Goal: Task Accomplishment & Management: Manage account settings

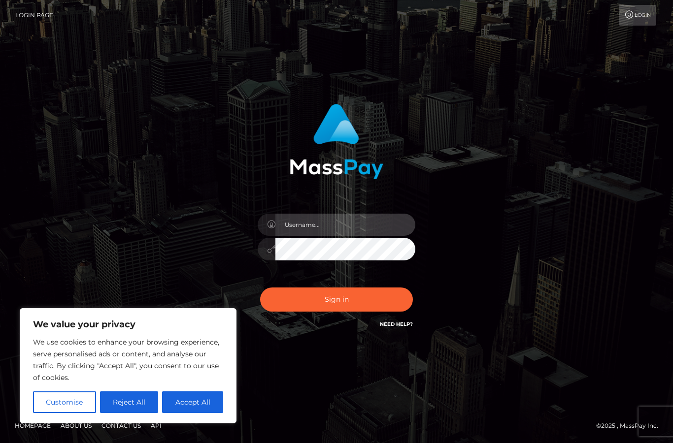
click at [370, 236] on input "text" at bounding box center [345, 225] width 140 height 22
type input "[EMAIL_ADDRESS][DOMAIN_NAME]"
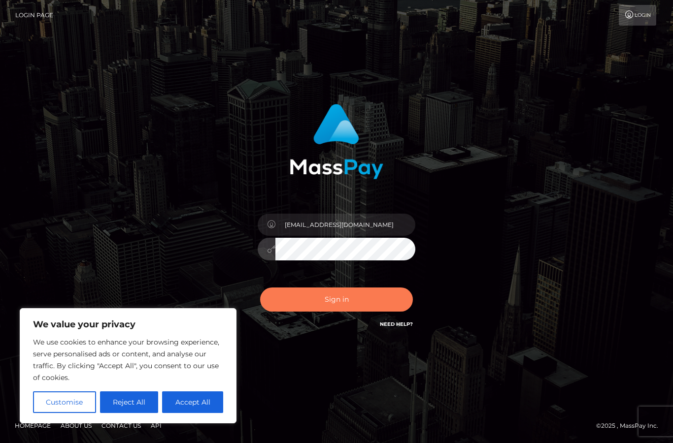
click at [292, 310] on button "Sign in" at bounding box center [336, 300] width 153 height 24
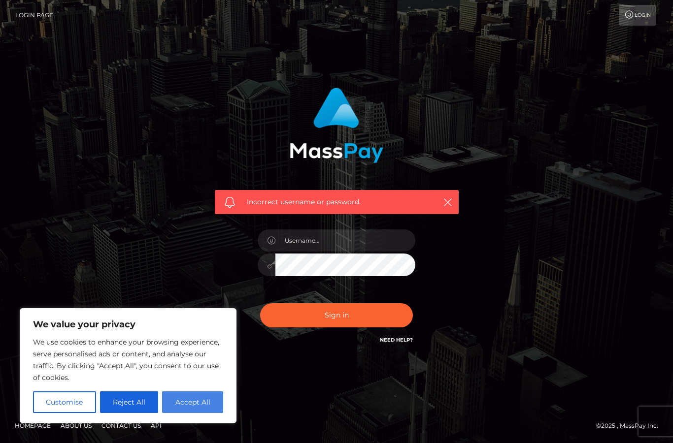
click at [191, 400] on button "Accept All" at bounding box center [192, 402] width 61 height 22
checkbox input "true"
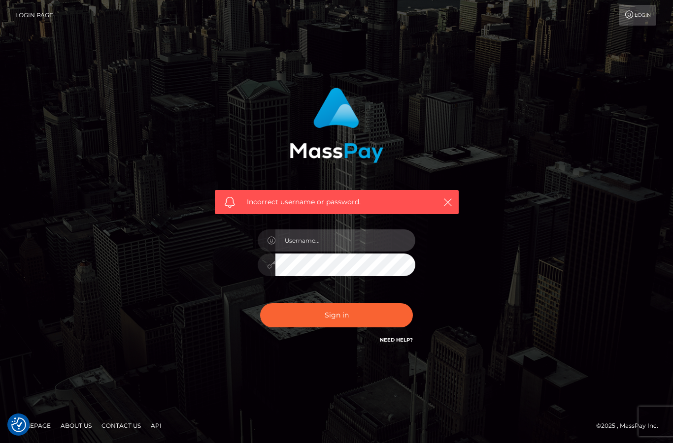
click at [303, 252] on input "text" at bounding box center [345, 240] width 140 height 22
type input "beckyphoenix@protonmail.com"
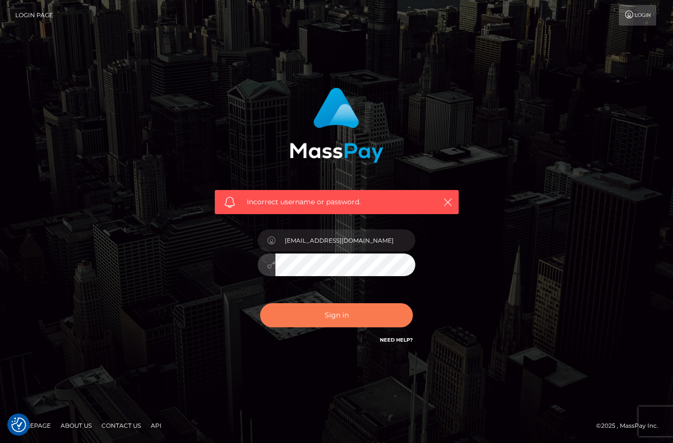
click at [346, 327] on button "Sign in" at bounding box center [336, 315] width 153 height 24
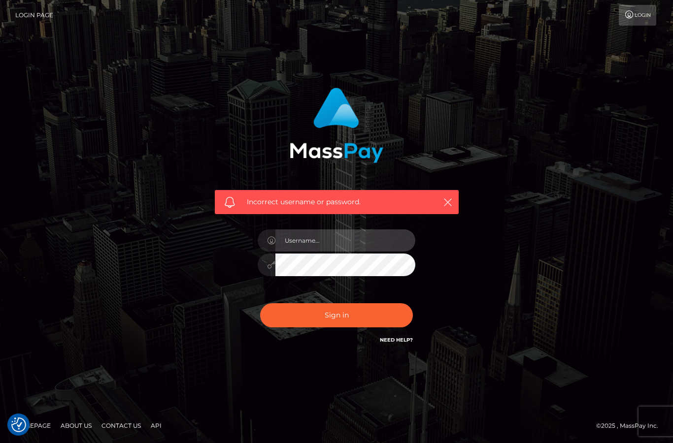
click at [353, 252] on input "text" at bounding box center [345, 240] width 140 height 22
type input "[EMAIL_ADDRESS][DOMAIN_NAME]"
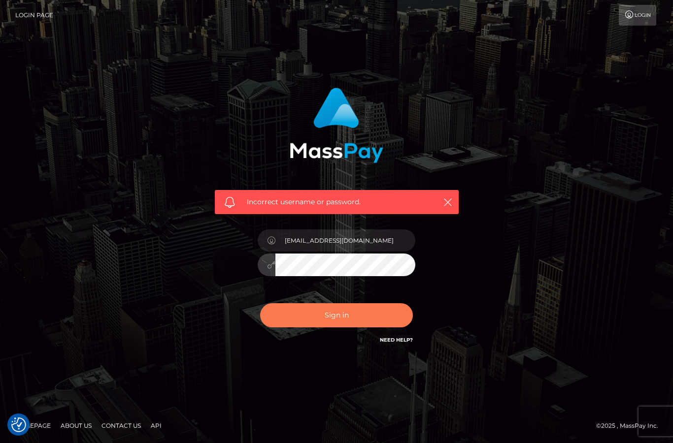
click at [305, 327] on button "Sign in" at bounding box center [336, 315] width 153 height 24
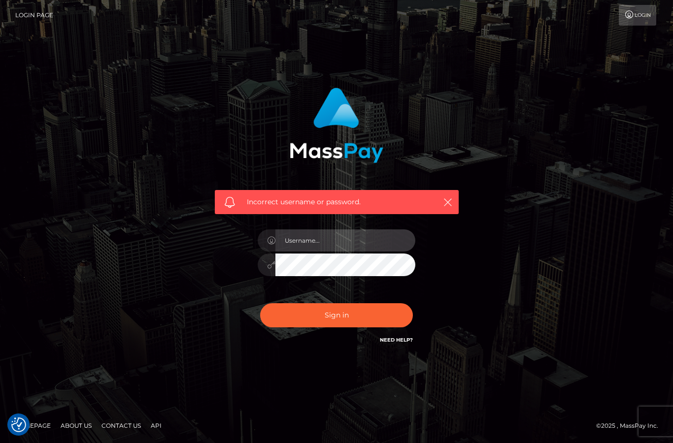
click at [297, 252] on input "text" at bounding box center [345, 240] width 140 height 22
click at [325, 252] on input "text" at bounding box center [345, 240] width 140 height 22
type input "[EMAIL_ADDRESS][DOMAIN_NAME]"
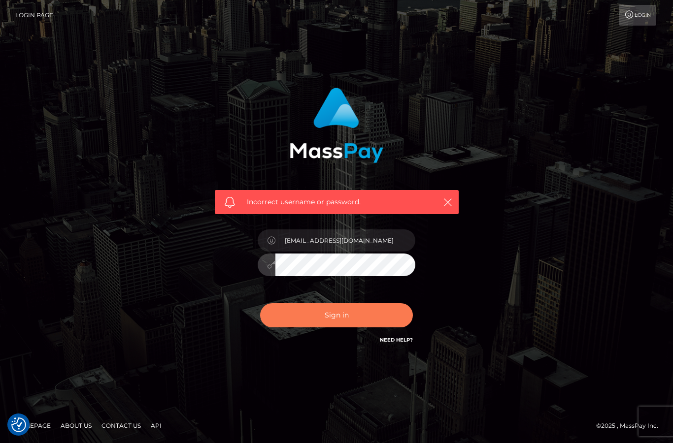
click at [312, 327] on button "Sign in" at bounding box center [336, 315] width 153 height 24
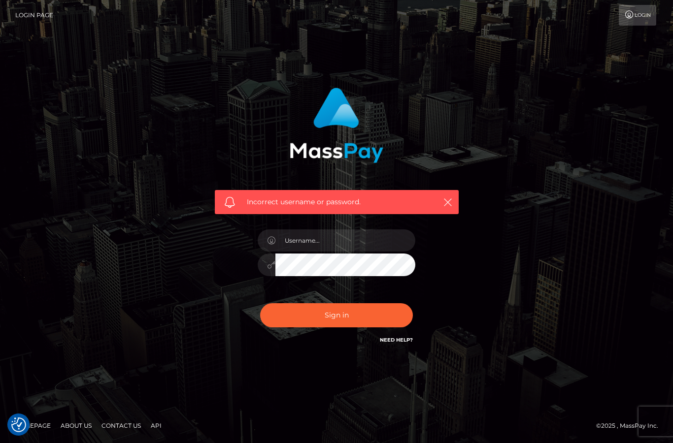
click at [396, 343] on link "Need Help?" at bounding box center [396, 340] width 33 height 6
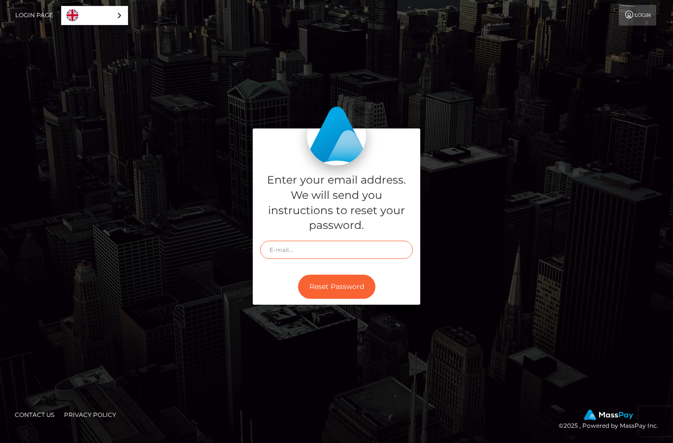
click at [276, 259] on input "text" at bounding box center [336, 250] width 153 height 18
click at [102, 15] on link "English" at bounding box center [95, 15] width 66 height 18
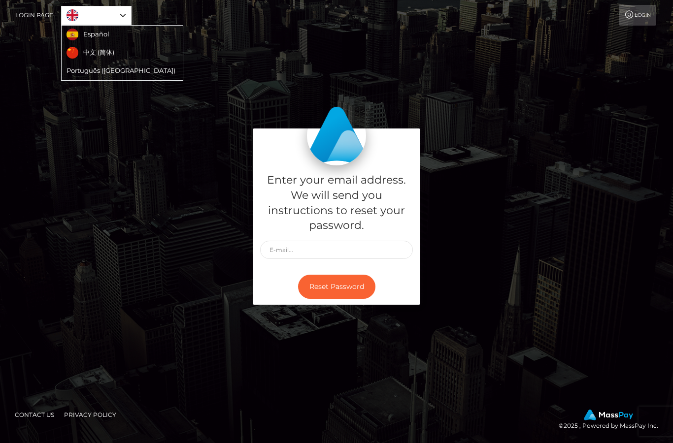
click at [197, 107] on div "Enter your email address. We will send you instructions to reset your password.…" at bounding box center [336, 222] width 673 height 334
click at [635, 16] on link "Login" at bounding box center [636, 15] width 37 height 21
